Goal: Navigation & Orientation: Find specific page/section

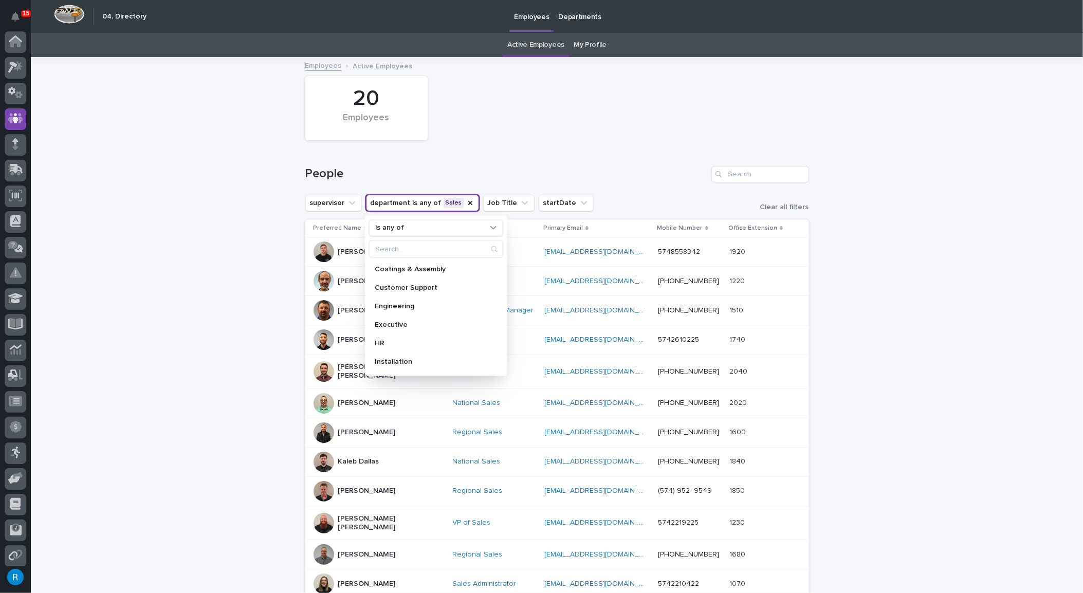
scroll to position [146, 0]
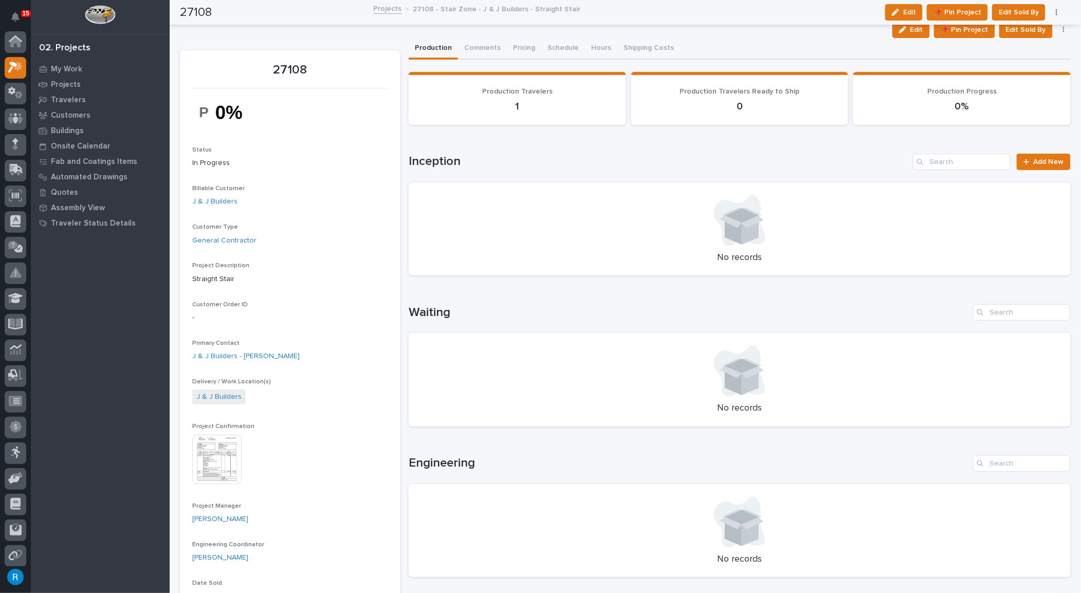
scroll to position [25, 0]
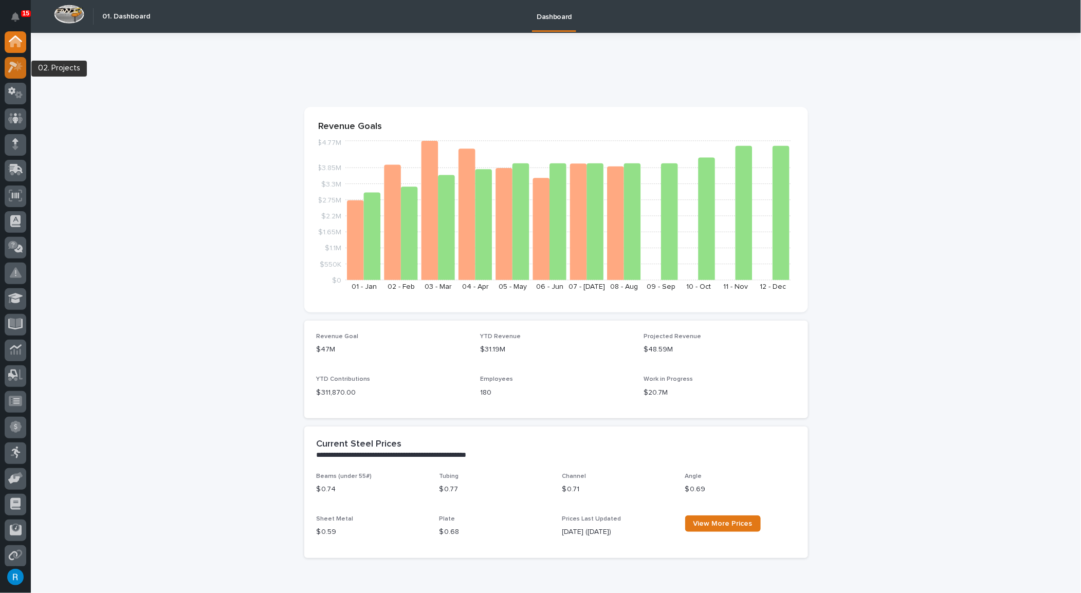
click at [13, 67] on icon at bounding box center [15, 67] width 15 height 12
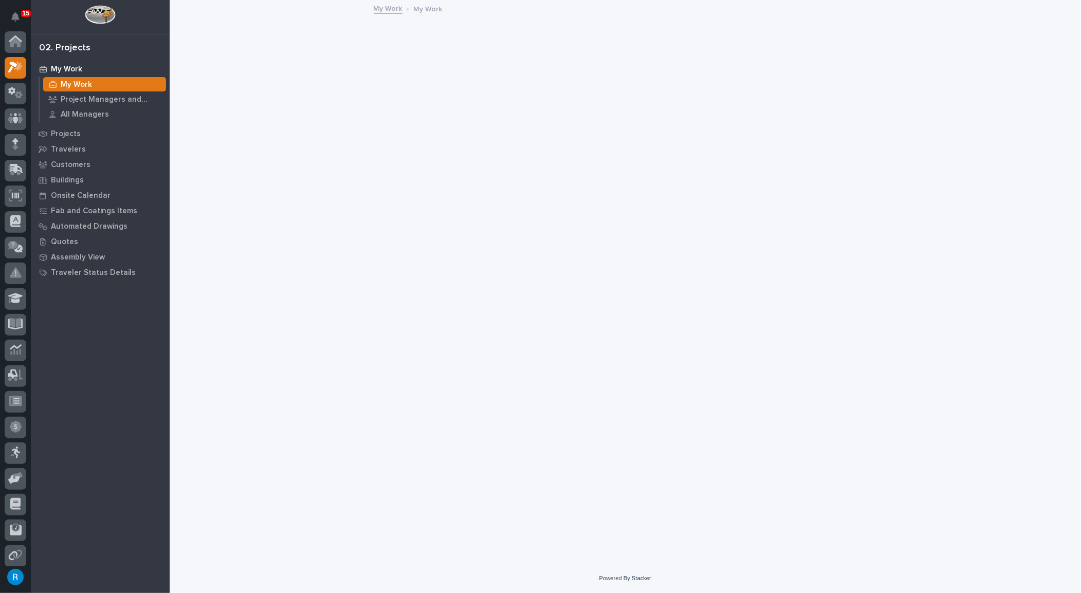
scroll to position [25, 0]
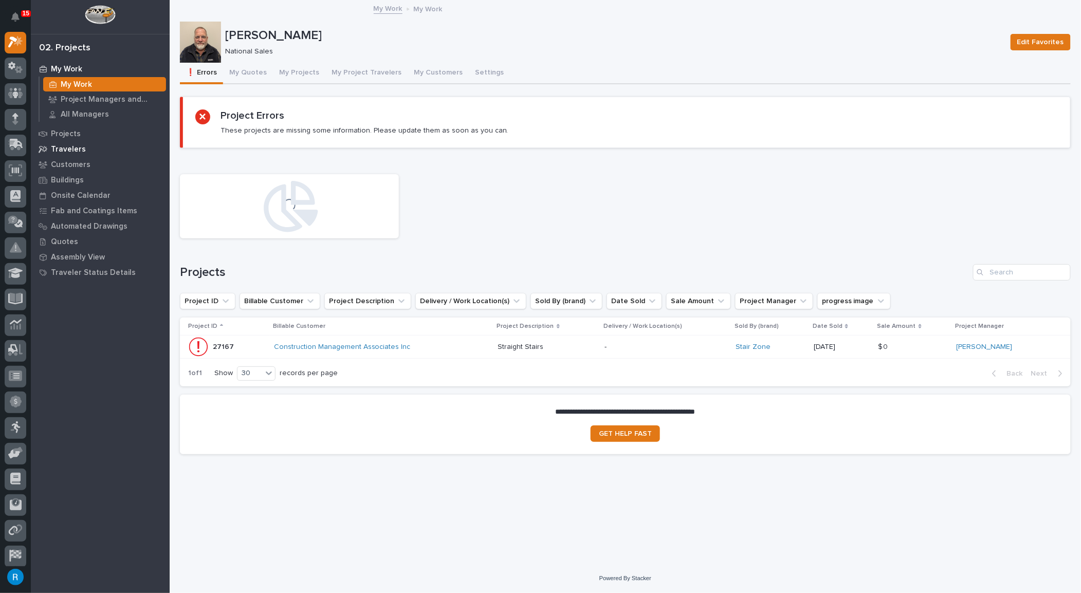
click at [71, 150] on p "Travelers" at bounding box center [68, 149] width 35 height 9
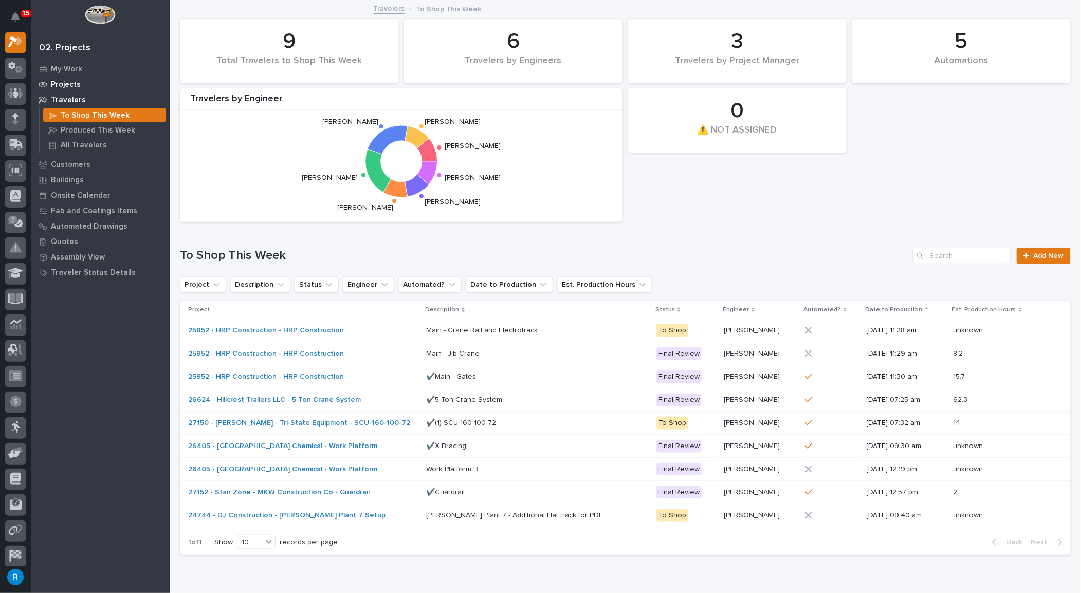
click at [65, 83] on p "Projects" at bounding box center [66, 84] width 30 height 9
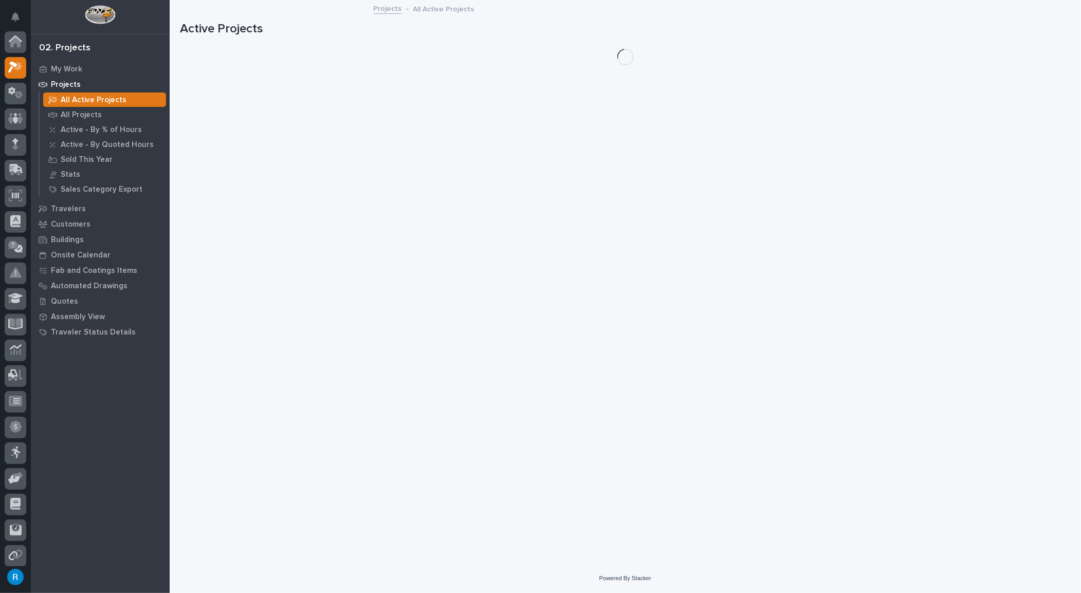
scroll to position [25, 0]
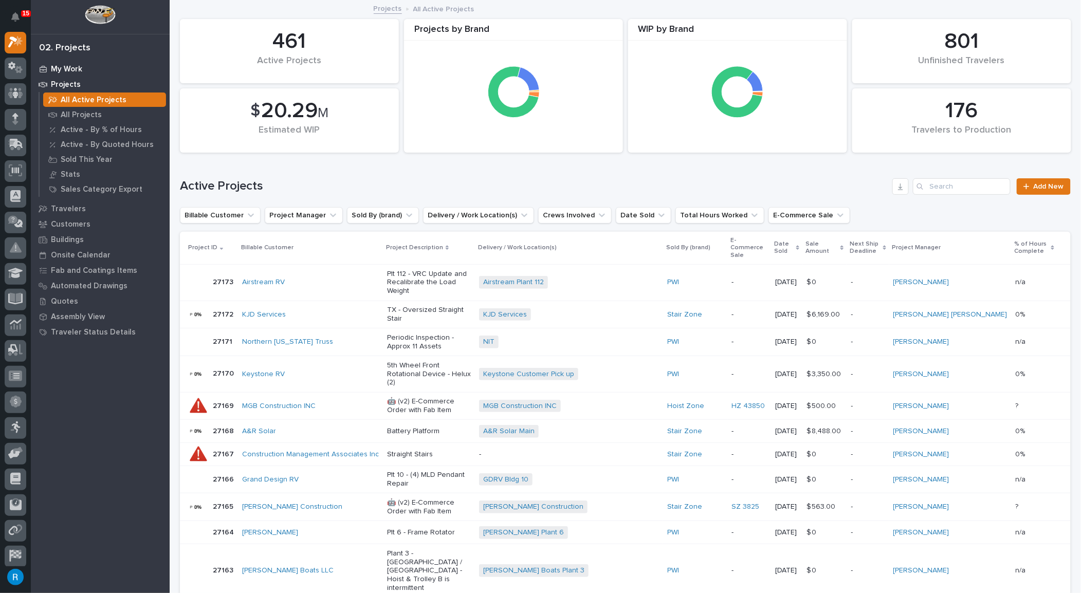
click at [62, 68] on p "My Work" at bounding box center [66, 69] width 31 height 9
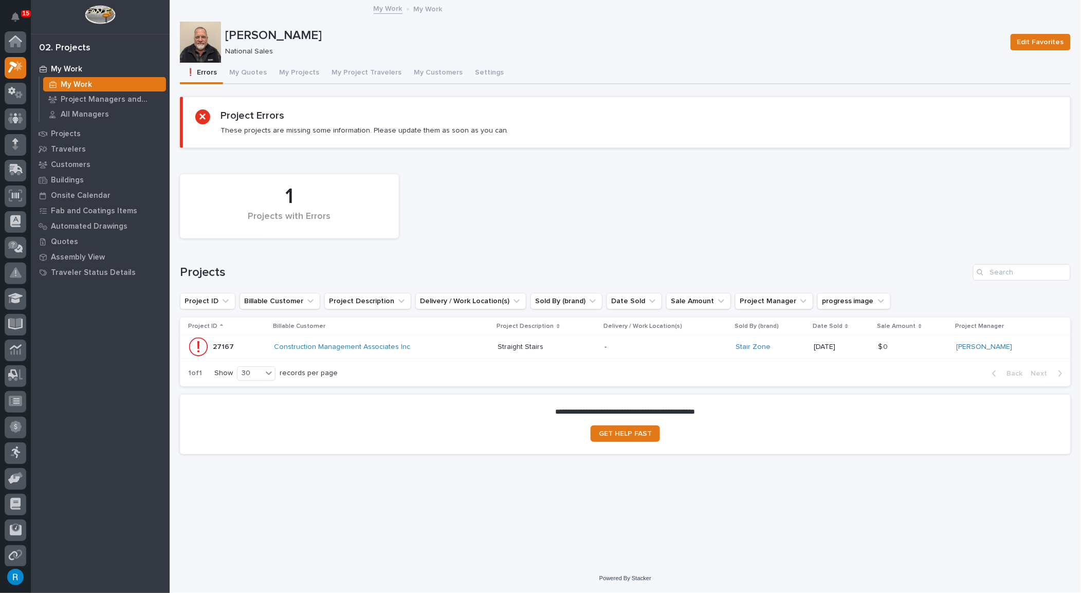
scroll to position [25, 0]
click at [288, 72] on button "My Projects" at bounding box center [299, 74] width 52 height 22
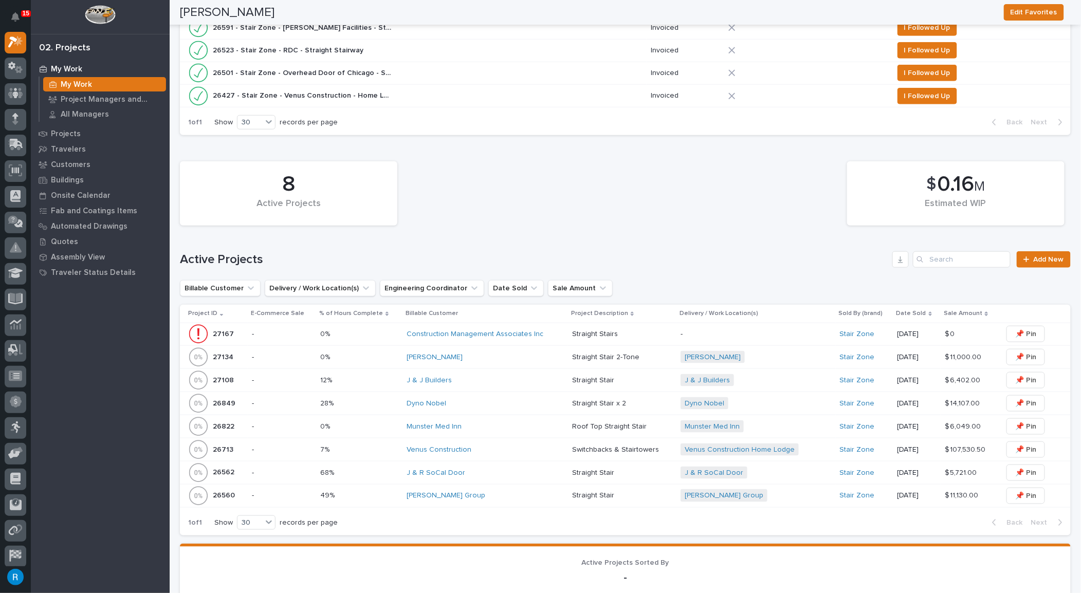
scroll to position [327, 0]
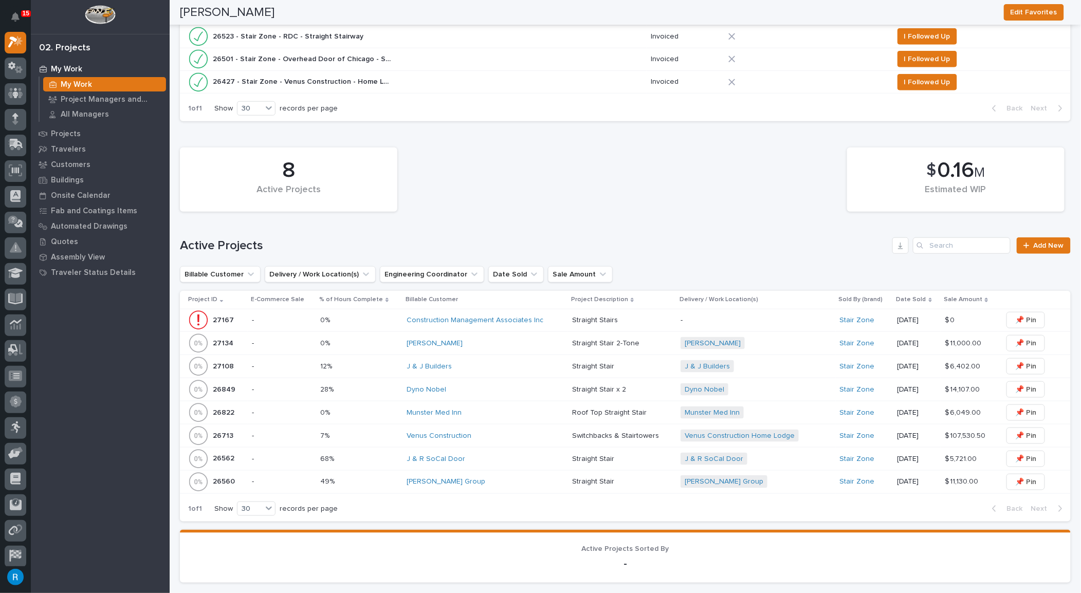
click at [515, 345] on div "Jeremy Sabatini" at bounding box center [485, 343] width 157 height 9
